Goal: Transaction & Acquisition: Book appointment/travel/reservation

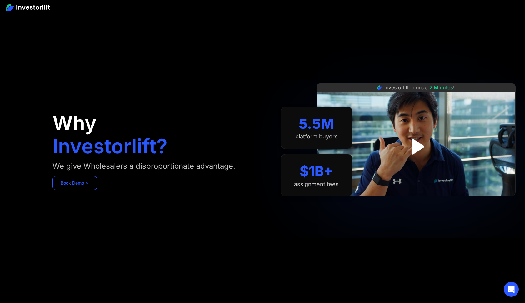
click at [85, 184] on link "Book Demo ➢" at bounding box center [75, 183] width 45 height 14
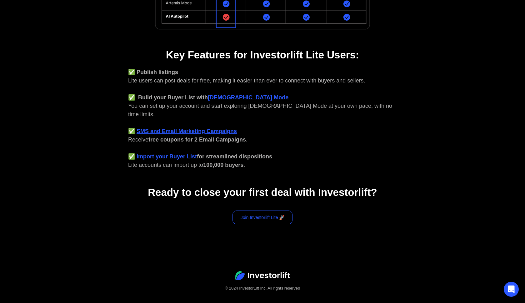
scroll to position [216, 0]
click at [269, 212] on link "Join Investorlift Lite 🚀" at bounding box center [263, 218] width 60 height 14
